Goal: Obtain resource: Download file/media

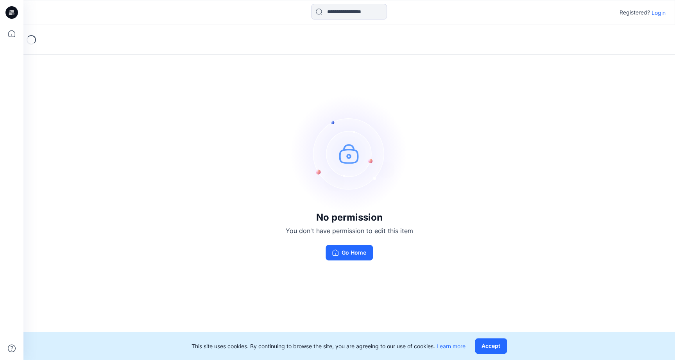
click at [659, 12] on p "Login" at bounding box center [658, 13] width 14 height 8
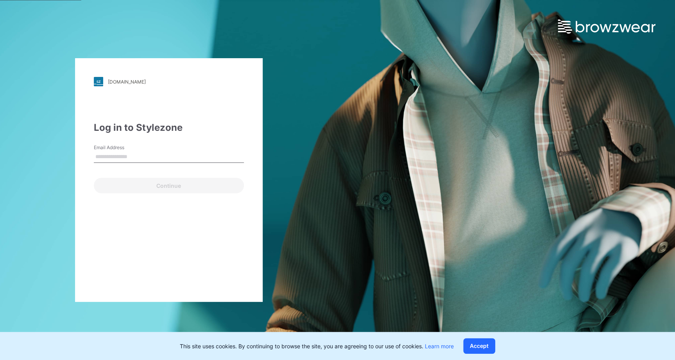
click at [127, 152] on input "Email Address" at bounding box center [169, 157] width 150 height 12
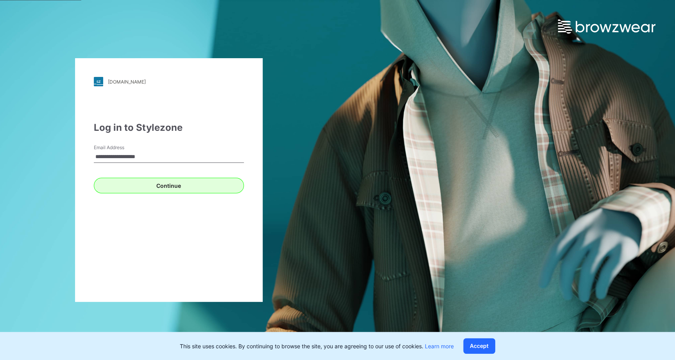
type input "**********"
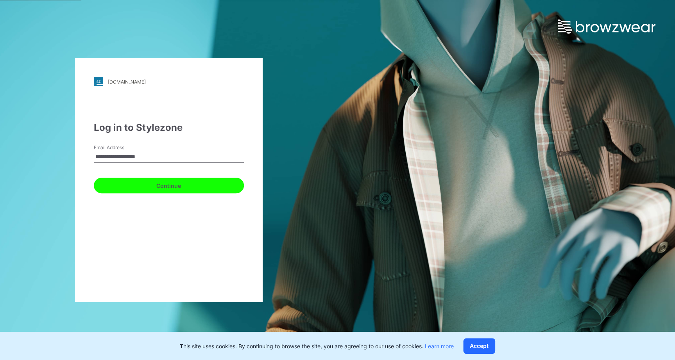
click at [144, 183] on button "Continue" at bounding box center [169, 186] width 150 height 16
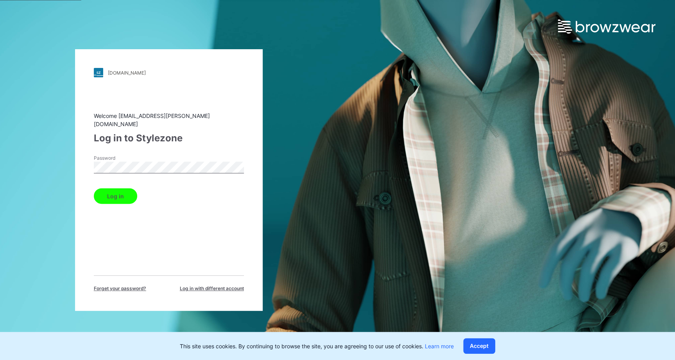
click at [109, 199] on button "Log in" at bounding box center [115, 196] width 43 height 16
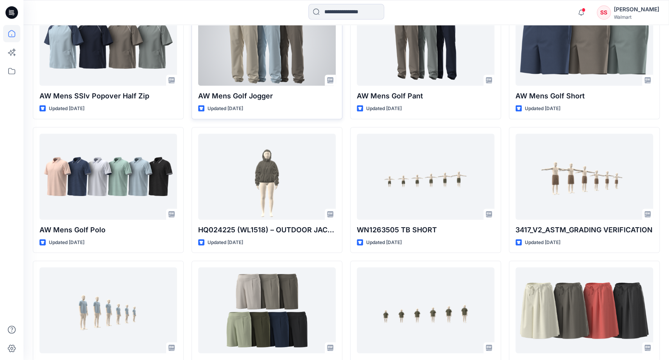
scroll to position [669, 0]
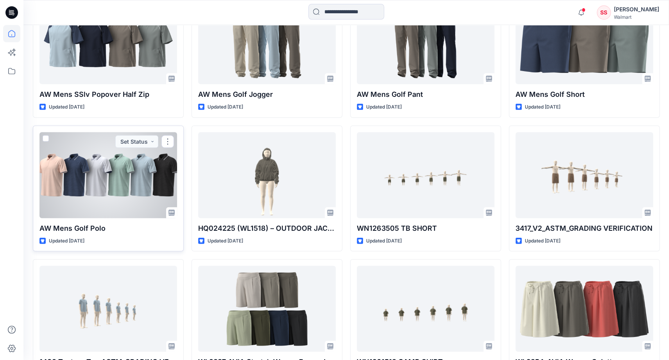
click at [99, 182] on div at bounding box center [107, 175] width 137 height 86
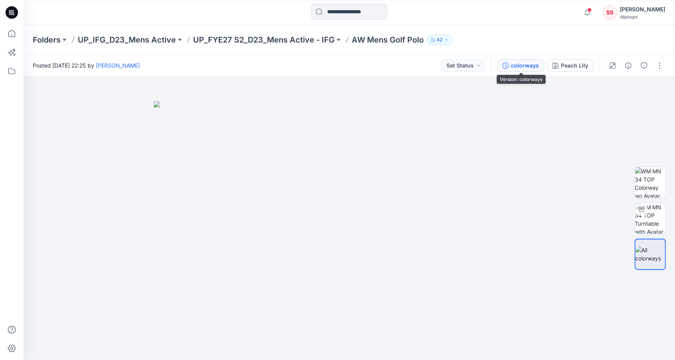
click at [532, 69] on div "colorways" at bounding box center [524, 65] width 28 height 9
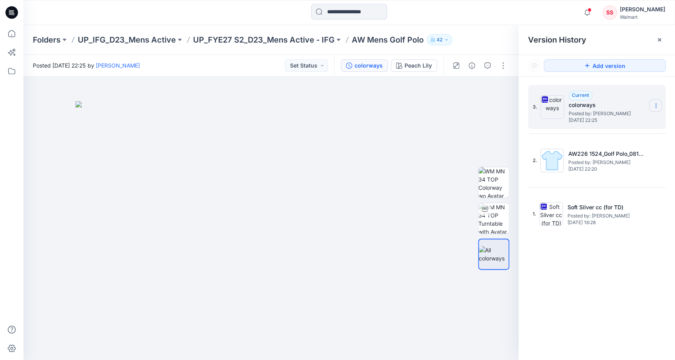
click at [655, 107] on icon at bounding box center [655, 106] width 6 height 6
click at [609, 121] on span "Download Source BW File" at bounding box center [615, 120] width 65 height 9
